Goal: Check status: Check status

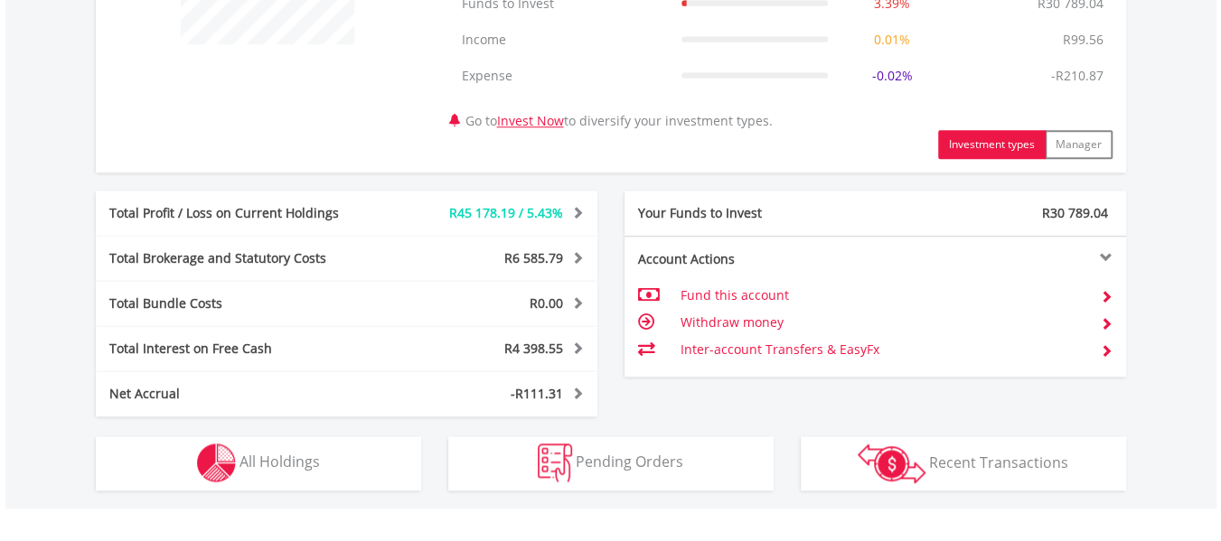
scroll to position [871, 0]
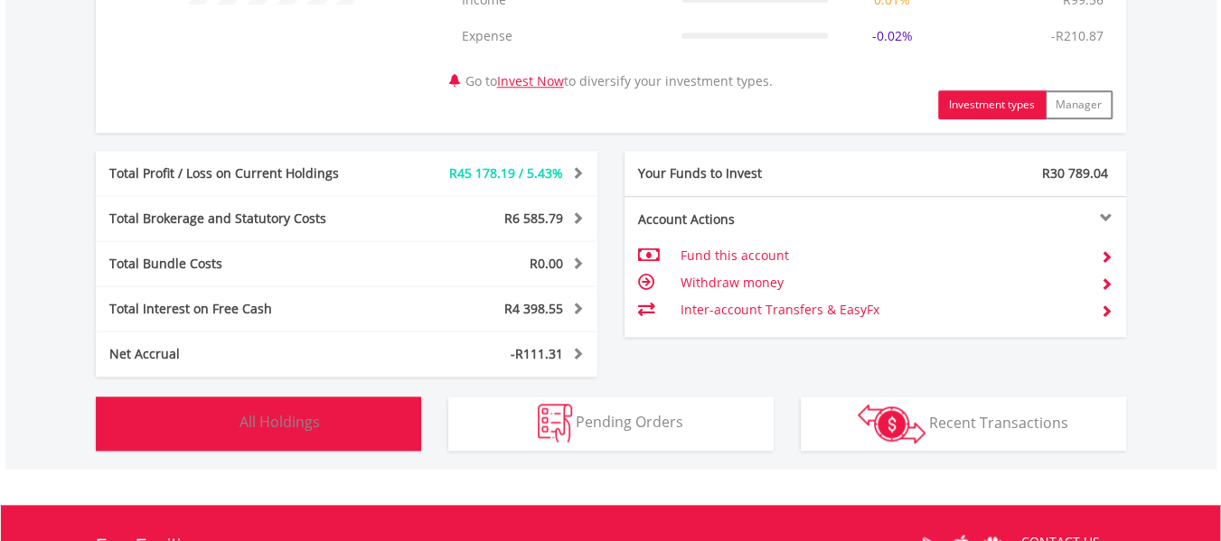
click at [302, 417] on span "All Holdings" at bounding box center [280, 422] width 80 height 20
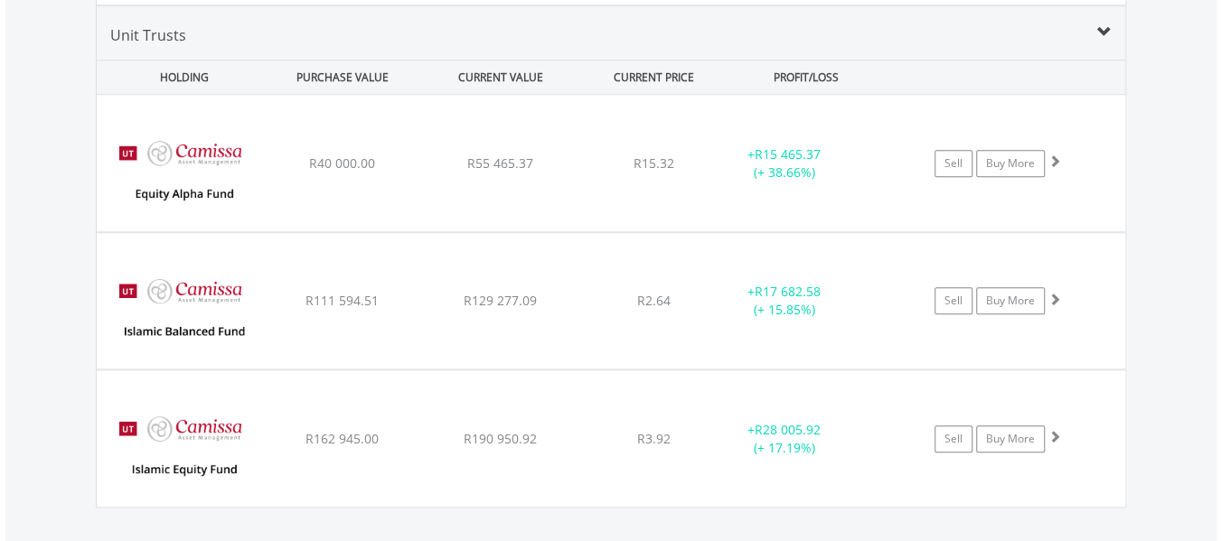
scroll to position [4522, 0]
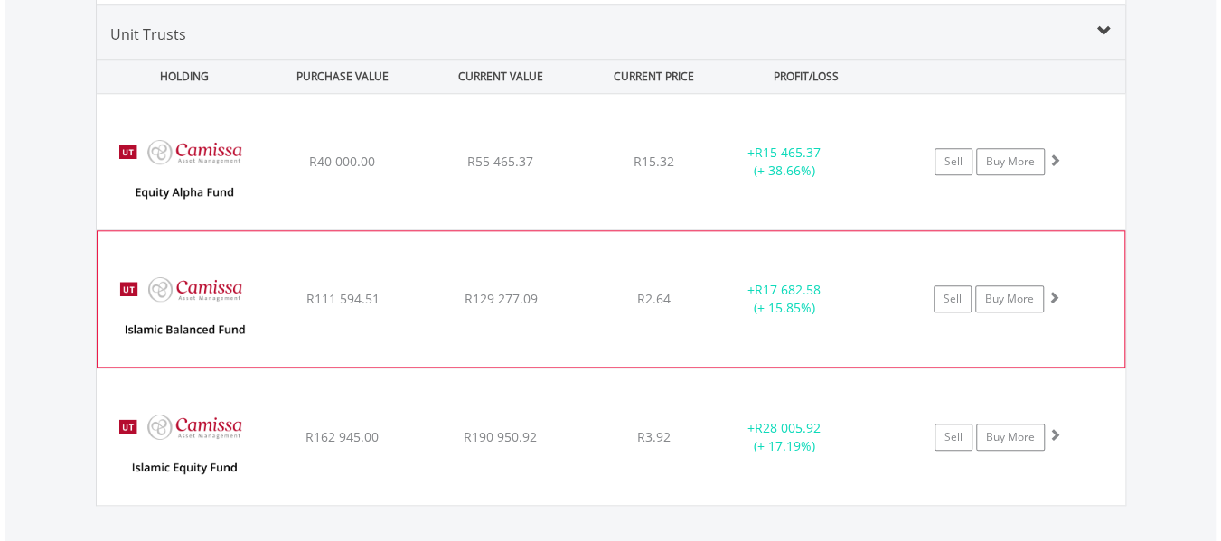
click at [1053, 291] on span at bounding box center [1054, 297] width 13 height 13
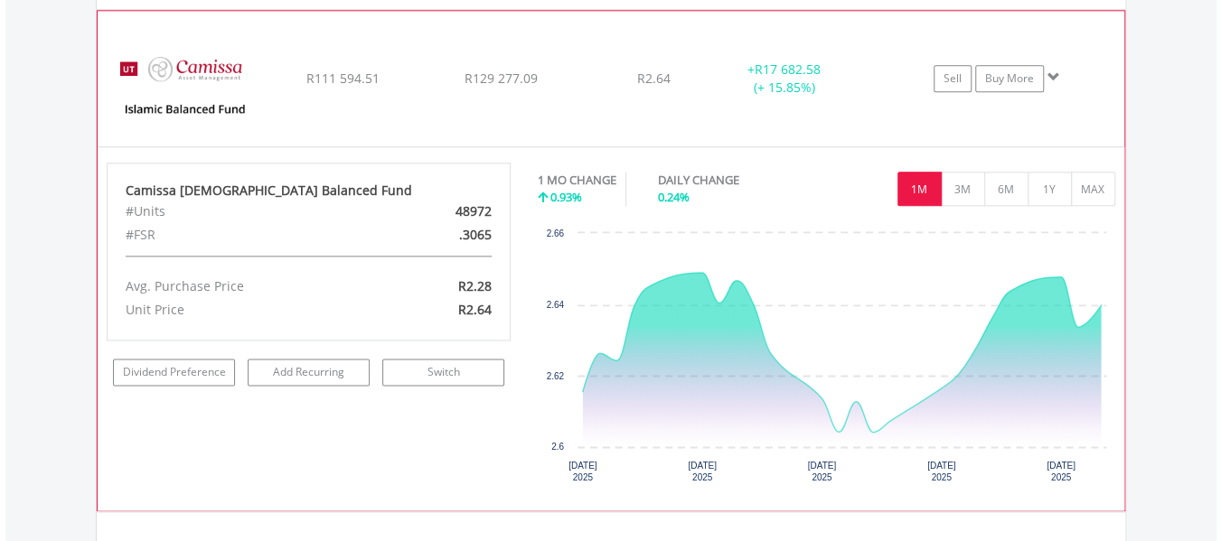
scroll to position [4739, 0]
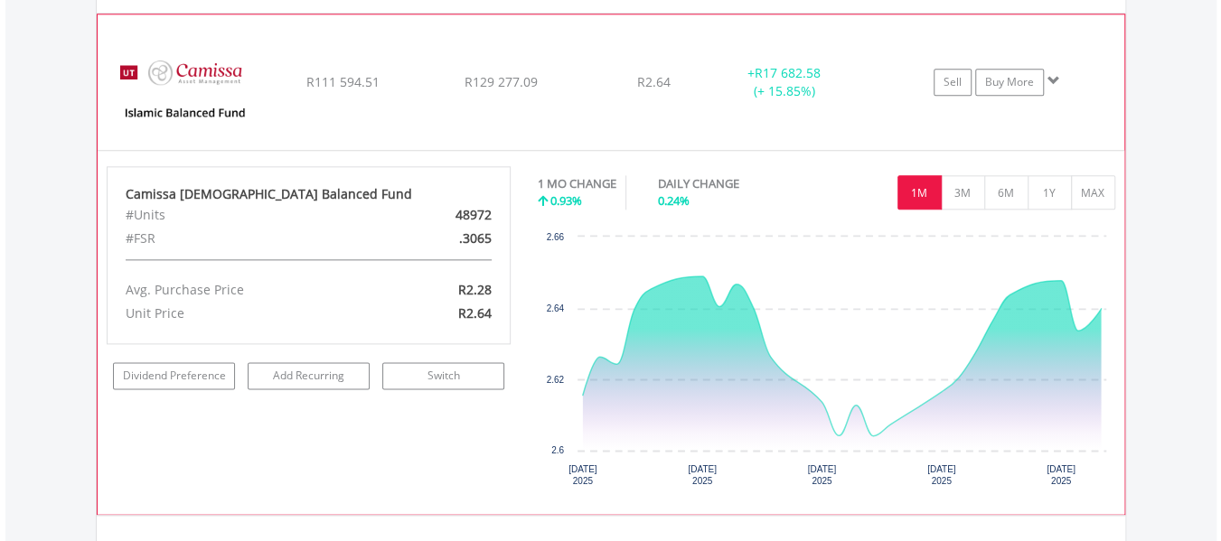
click at [1050, 74] on span at bounding box center [1054, 80] width 13 height 13
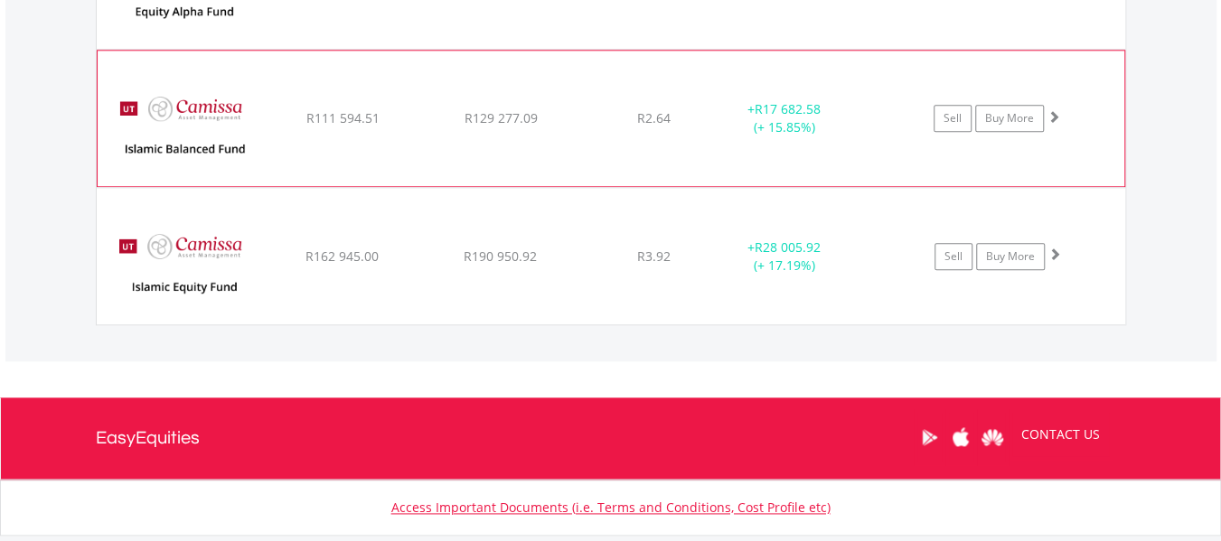
scroll to position [4666, 0]
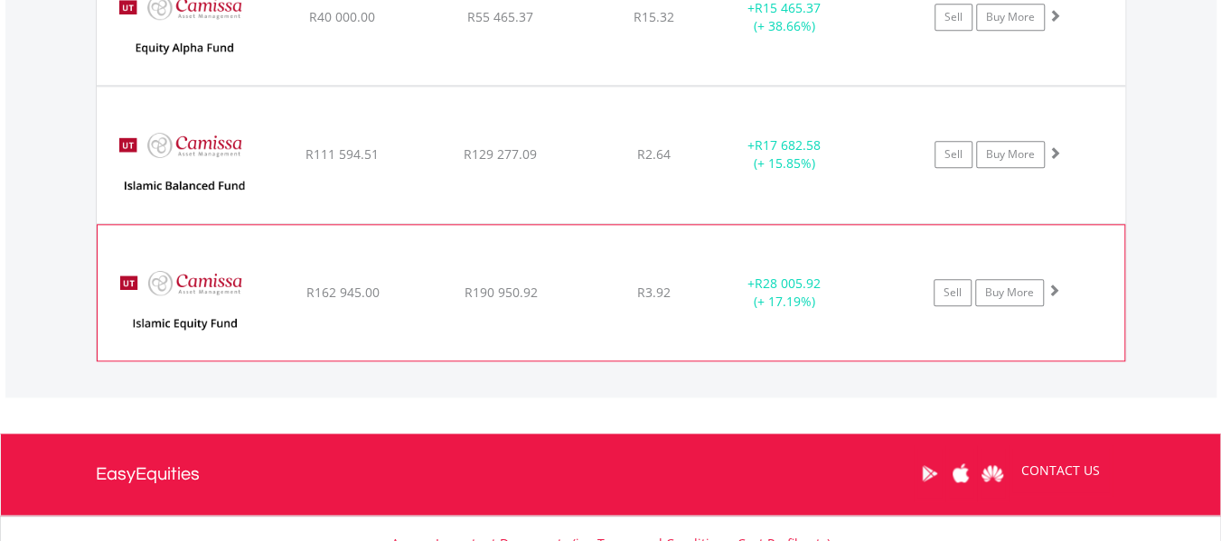
click at [1053, 284] on span at bounding box center [1054, 290] width 13 height 13
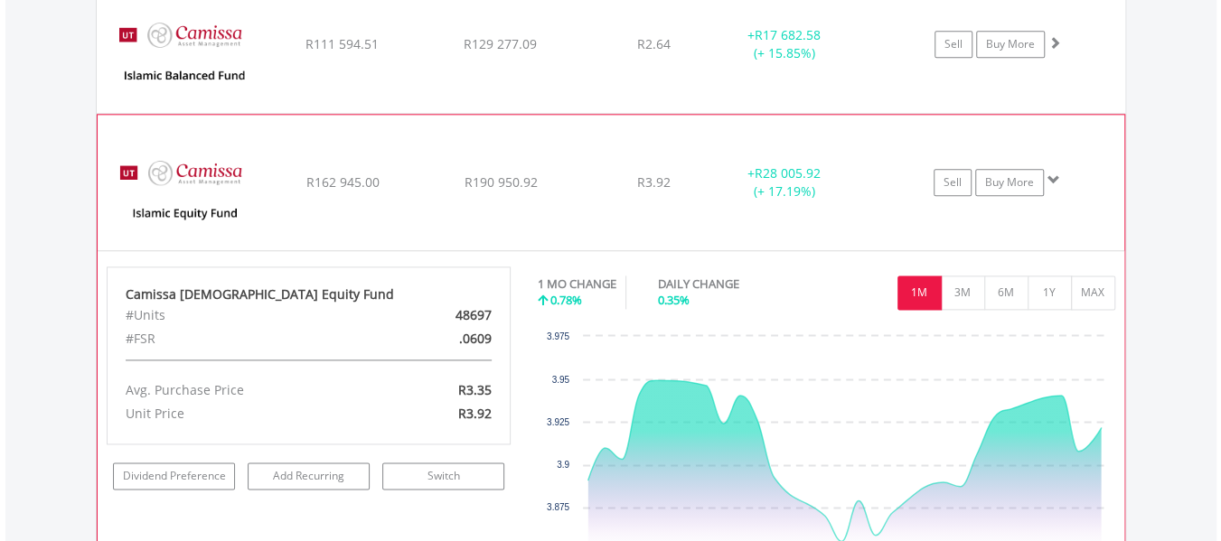
scroll to position [4775, 0]
click at [1051, 175] on span at bounding box center [1054, 181] width 13 height 13
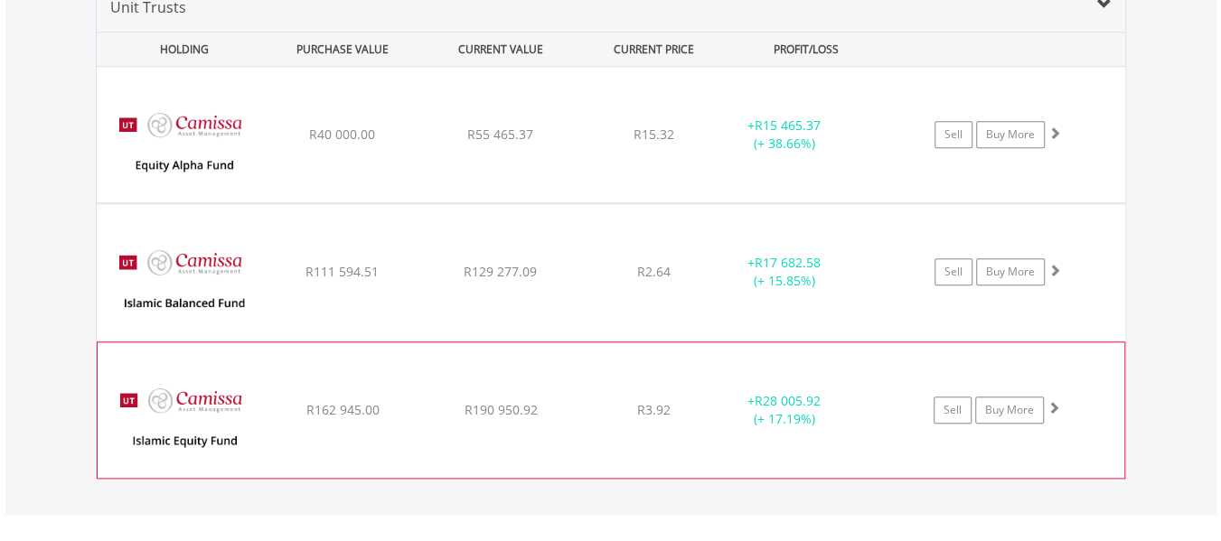
scroll to position [4522, 0]
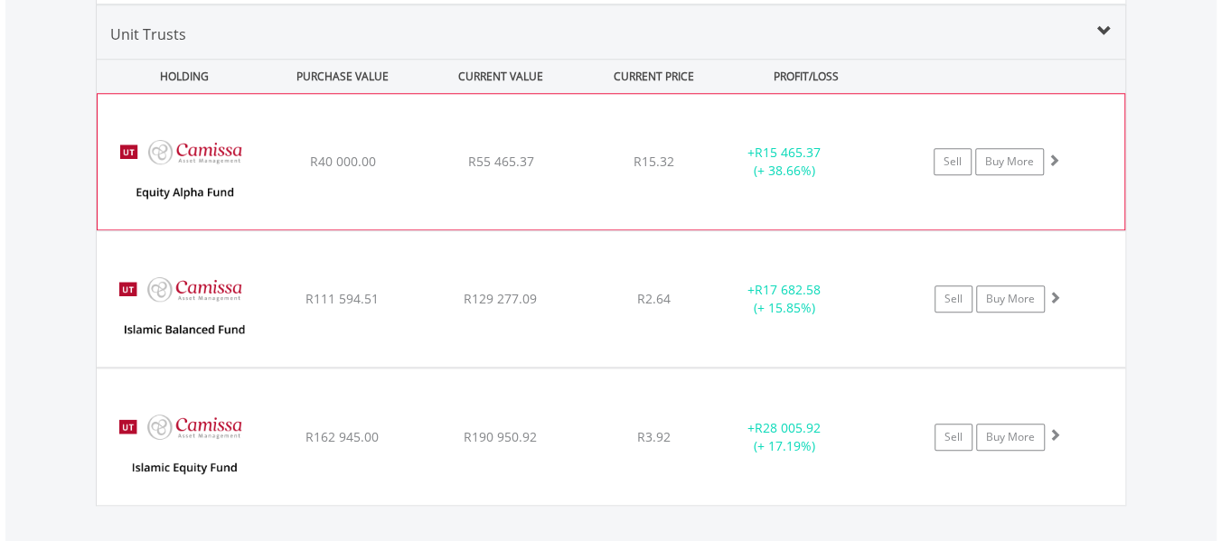
click at [1053, 153] on div at bounding box center [1054, 161] width 13 height 18
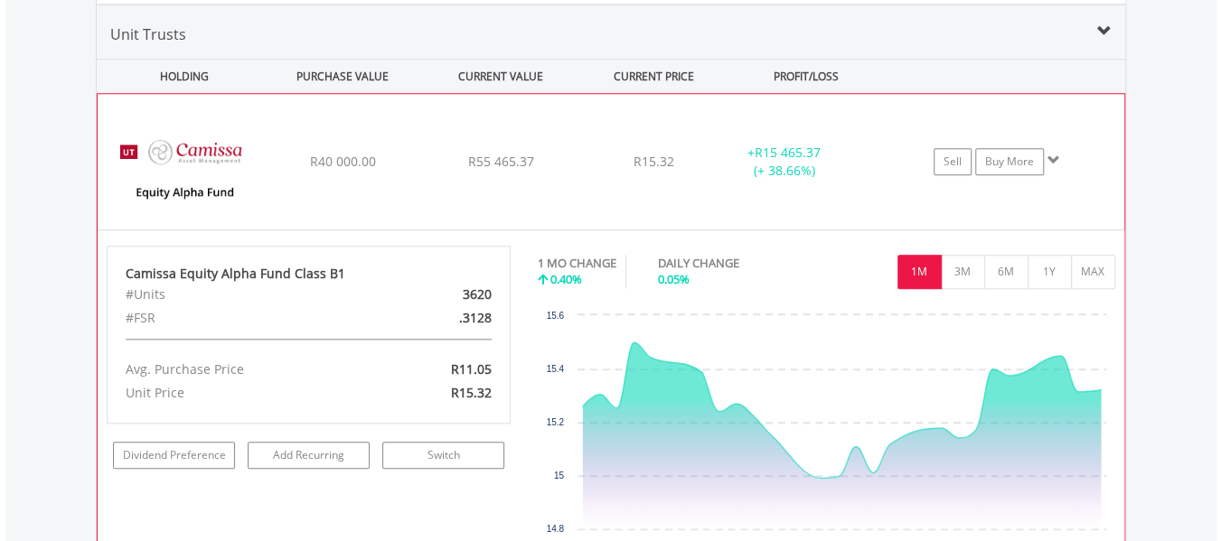
click at [1053, 153] on div at bounding box center [1054, 161] width 13 height 18
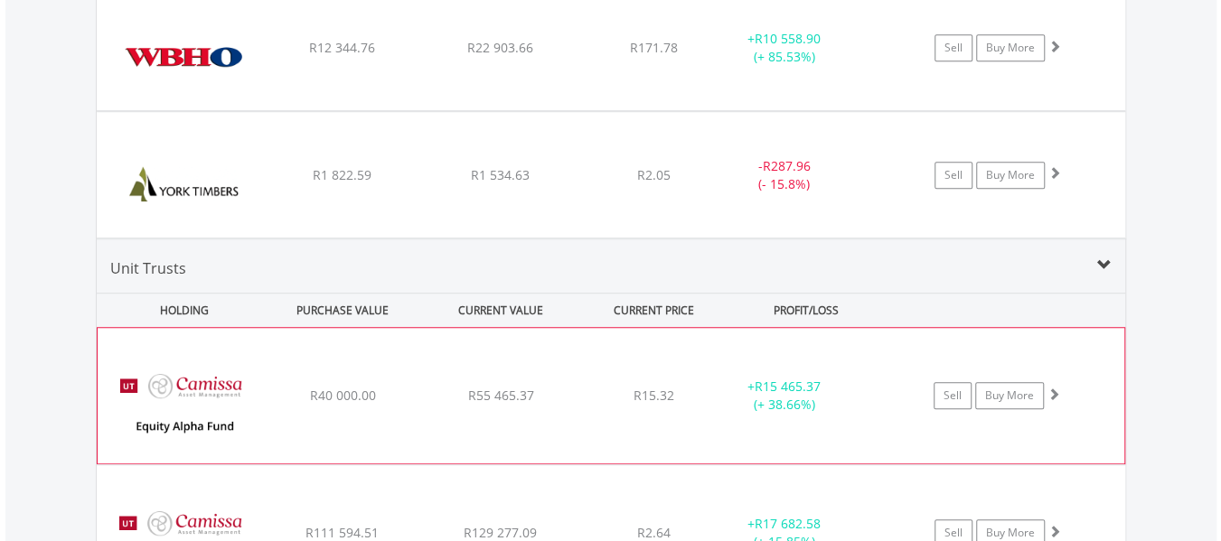
scroll to position [4088, 0]
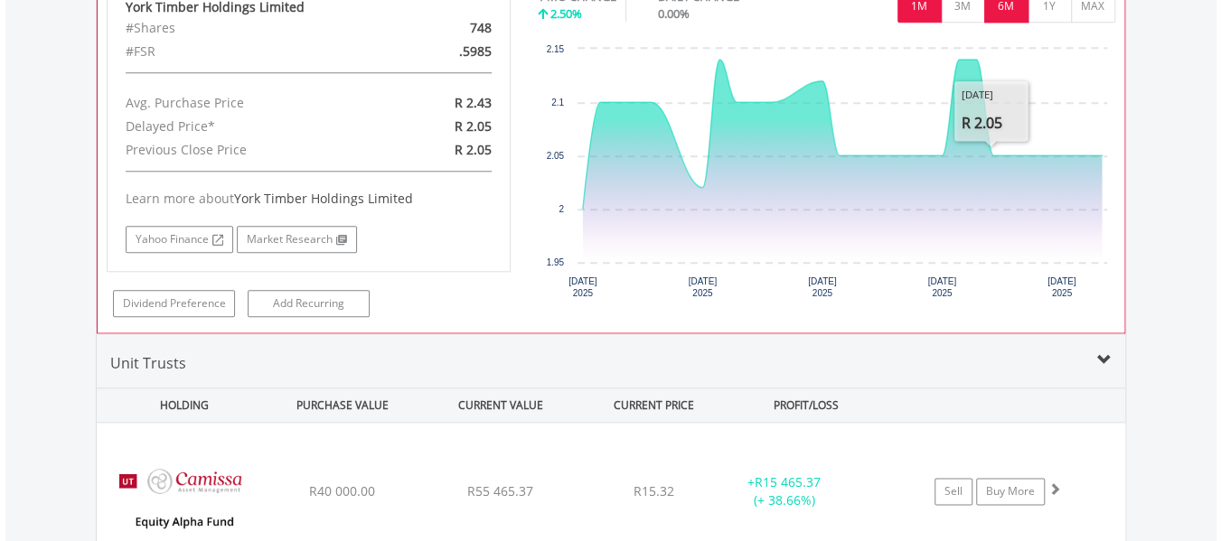
scroll to position [4561, 0]
